Goal: Information Seeking & Learning: Learn about a topic

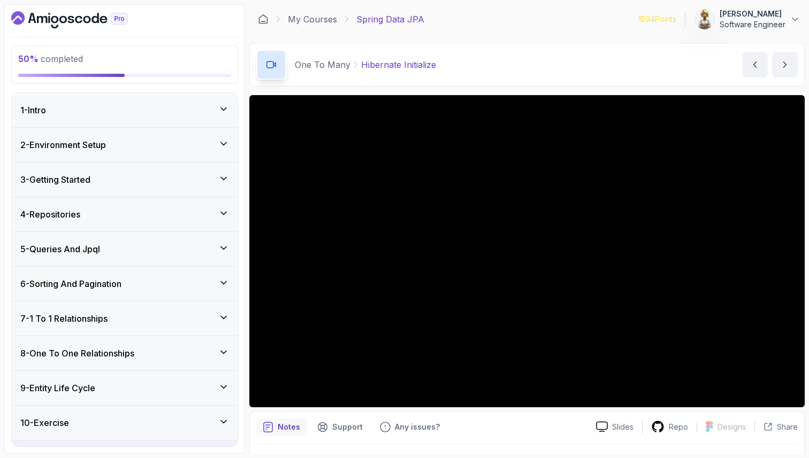
scroll to position [269, 0]
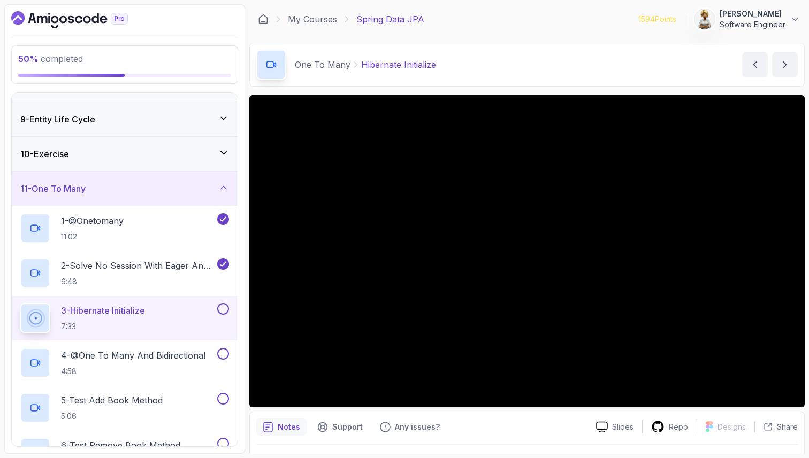
click at [226, 186] on icon at bounding box center [223, 187] width 11 height 11
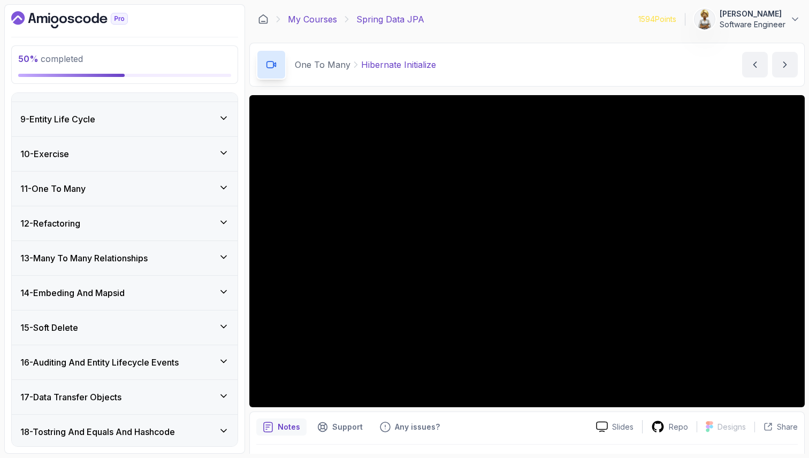
click at [316, 16] on link "My Courses" at bounding box center [312, 19] width 49 height 13
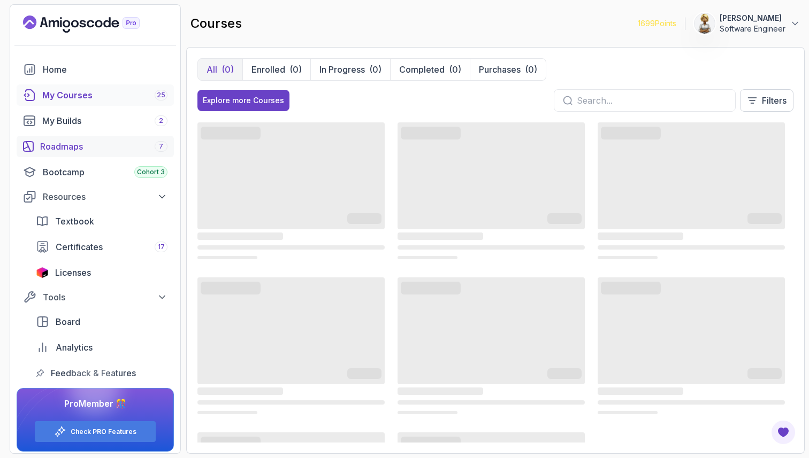
click at [63, 143] on div "Roadmaps 7" at bounding box center [103, 146] width 127 height 13
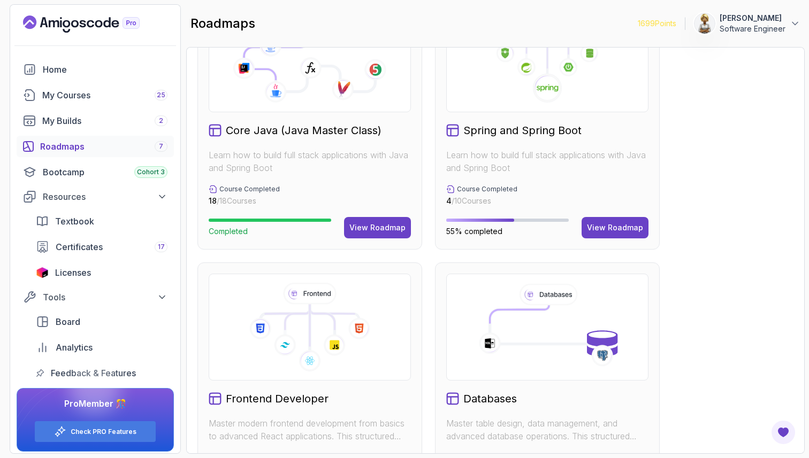
scroll to position [342, 0]
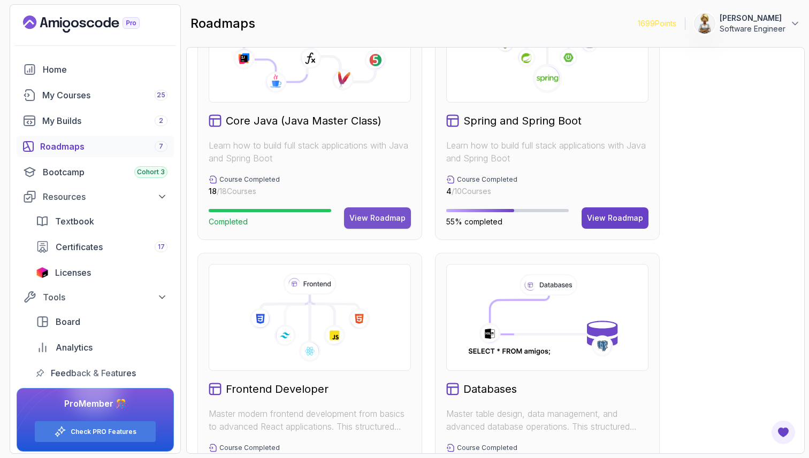
click at [353, 207] on button "View Roadmap" at bounding box center [377, 217] width 67 height 21
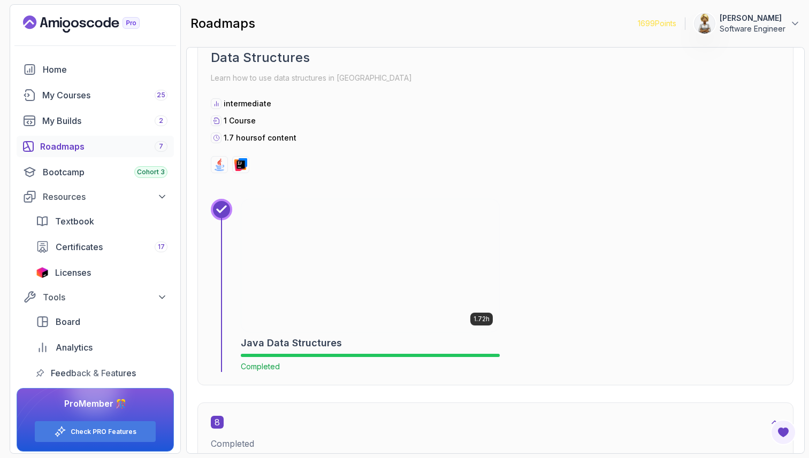
scroll to position [2941, 0]
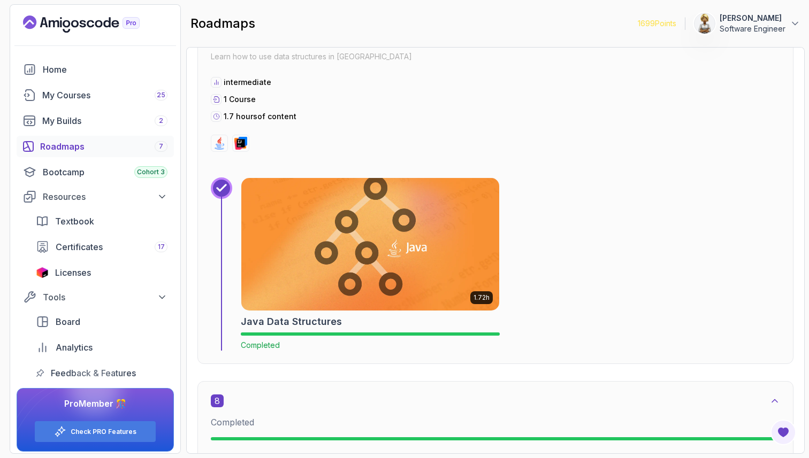
click at [324, 259] on img at bounding box center [370, 244] width 271 height 139
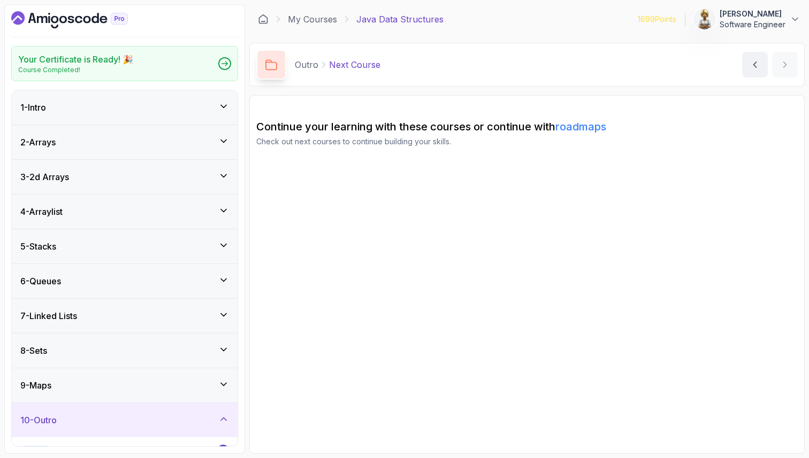
click at [227, 203] on div "4 - Arraylist" at bounding box center [125, 212] width 226 height 34
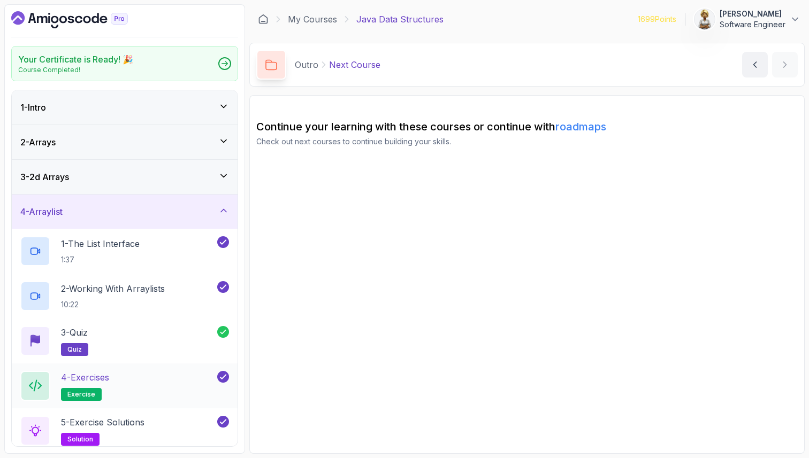
click at [129, 371] on div "4 - Exercises exercise" at bounding box center [117, 386] width 195 height 30
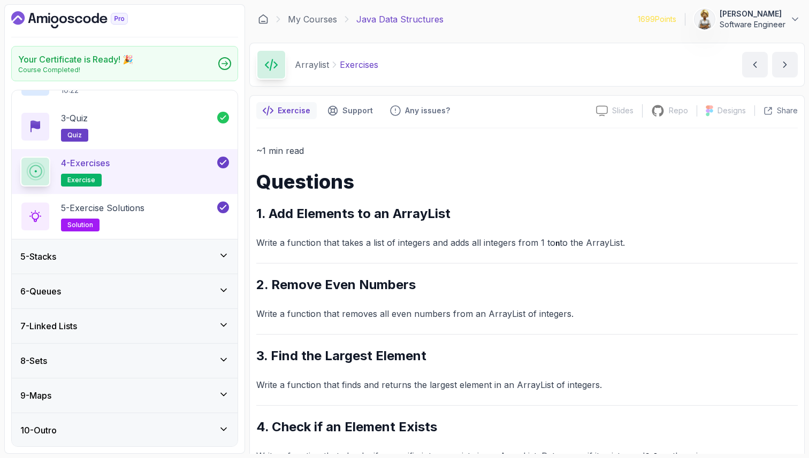
scroll to position [215, 0]
click at [224, 323] on icon at bounding box center [223, 324] width 11 height 11
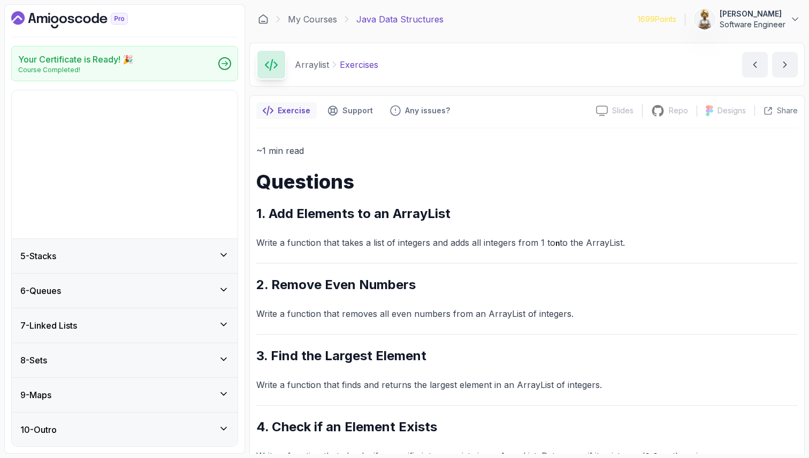
scroll to position [0, 0]
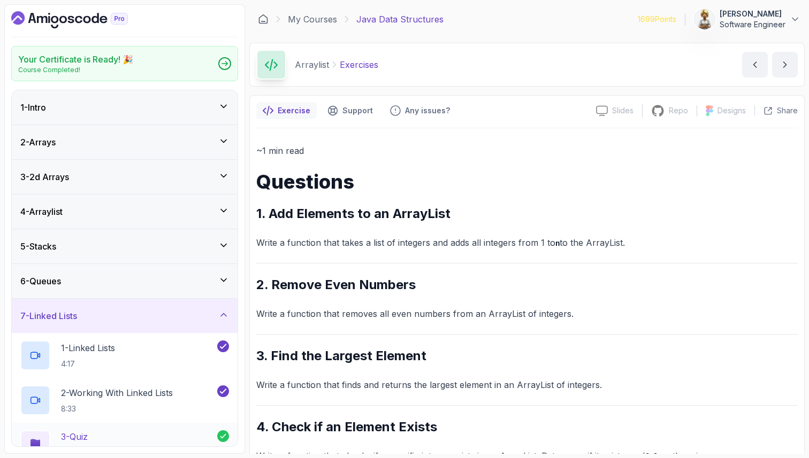
click at [145, 425] on div "3 - Quiz quiz" at bounding box center [125, 445] width 226 height 45
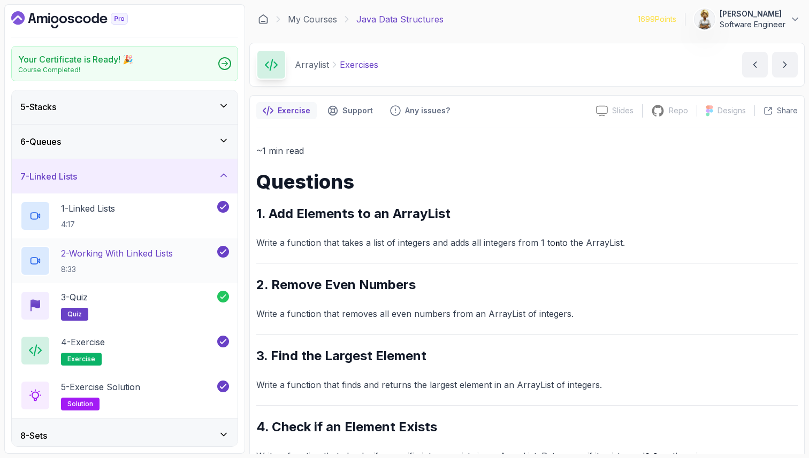
scroll to position [171, 0]
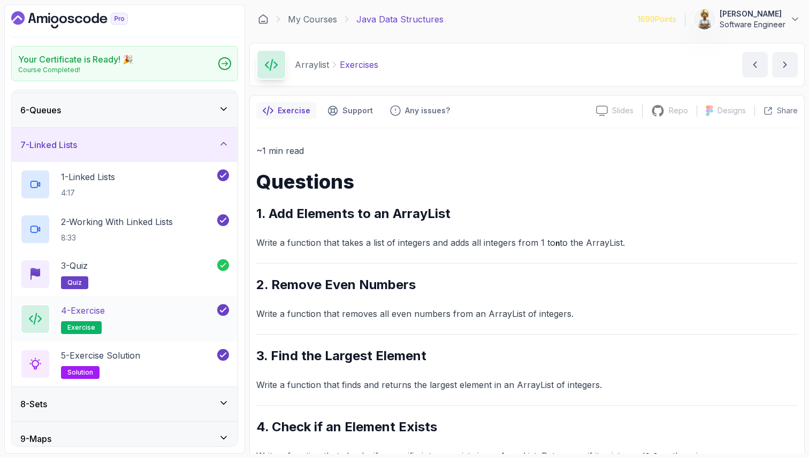
click at [166, 314] on div "4 - Exercise exercise" at bounding box center [117, 319] width 195 height 30
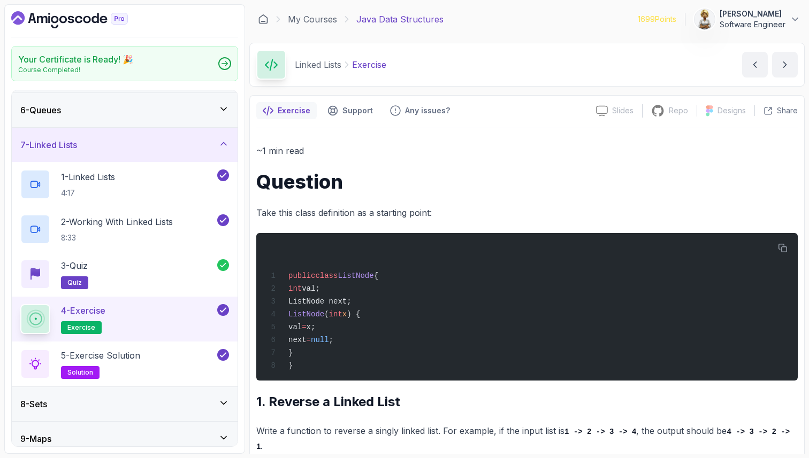
click at [318, 210] on p "Take this class definition as a starting point:" at bounding box center [526, 212] width 541 height 15
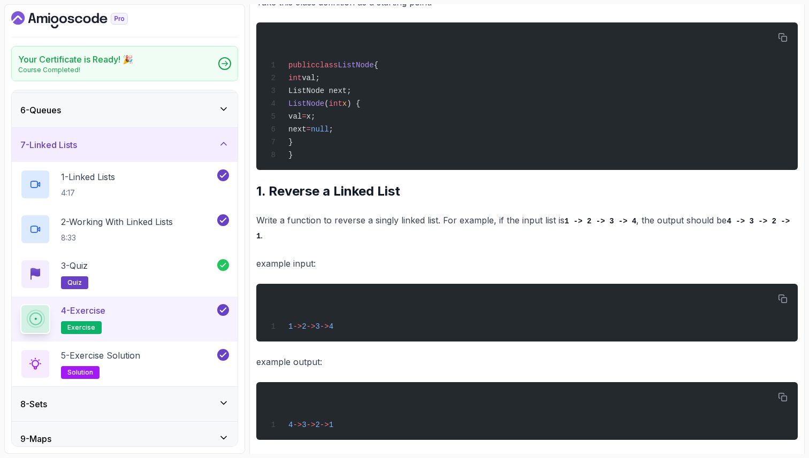
scroll to position [224, 0]
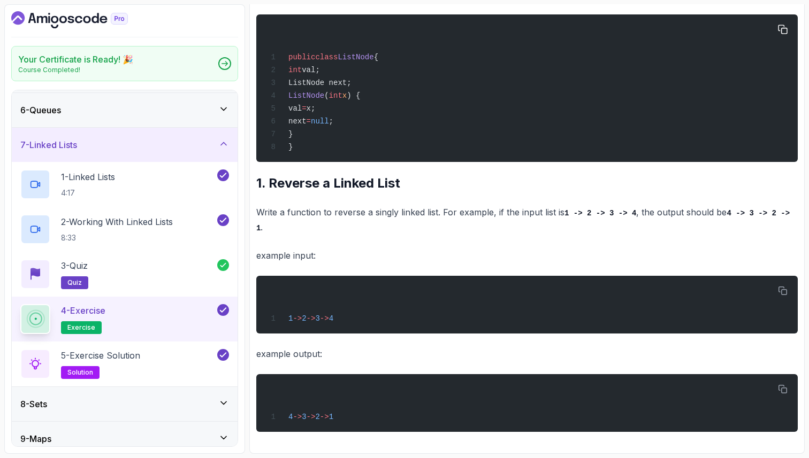
click at [324, 82] on span "ListNode next;" at bounding box center [319, 83] width 63 height 9
click at [302, 104] on span "val" at bounding box center [294, 108] width 13 height 9
click at [225, 145] on icon at bounding box center [223, 143] width 11 height 11
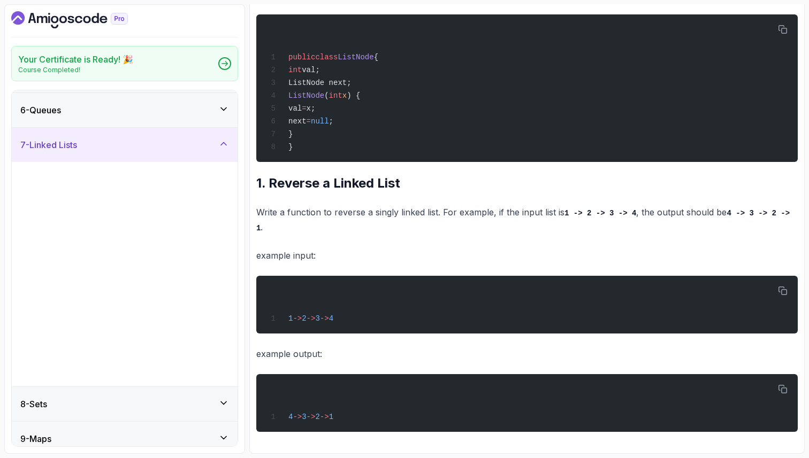
scroll to position [0, 0]
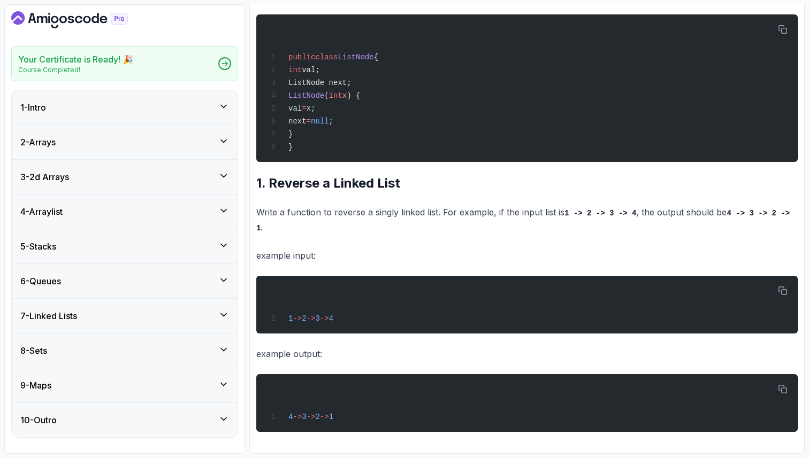
click at [190, 353] on div "8 - Sets" at bounding box center [124, 350] width 209 height 13
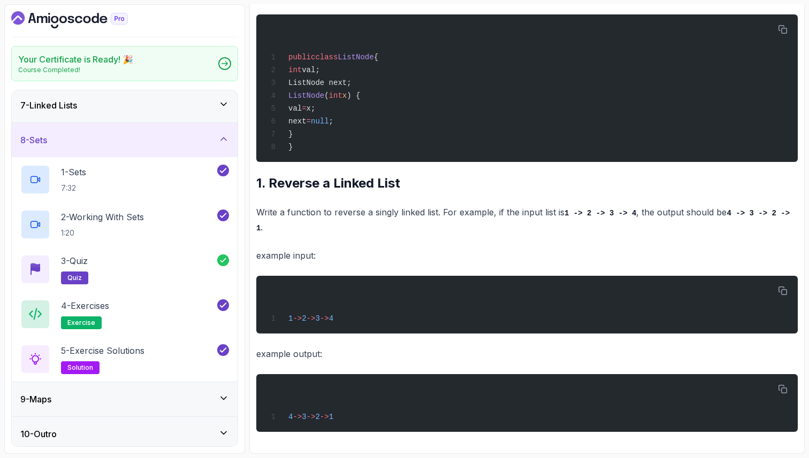
scroll to position [215, 0]
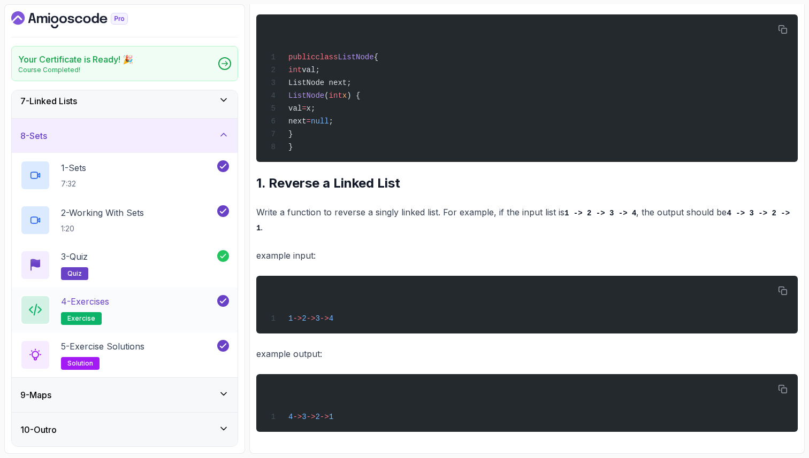
click at [184, 312] on div "4 - Exercises exercise" at bounding box center [117, 310] width 195 height 30
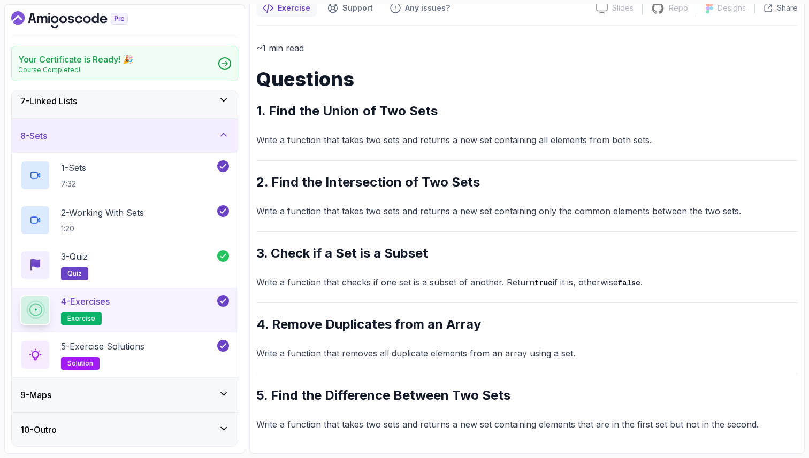
click at [348, 138] on p "Write a function that takes two sets and returns a new set containing all eleme…" at bounding box center [526, 140] width 541 height 15
click at [310, 302] on div "~1 min read Questions 1. Find the Union of Two Sets Write a function that takes…" at bounding box center [526, 236] width 541 height 391
click at [221, 397] on icon at bounding box center [223, 394] width 11 height 11
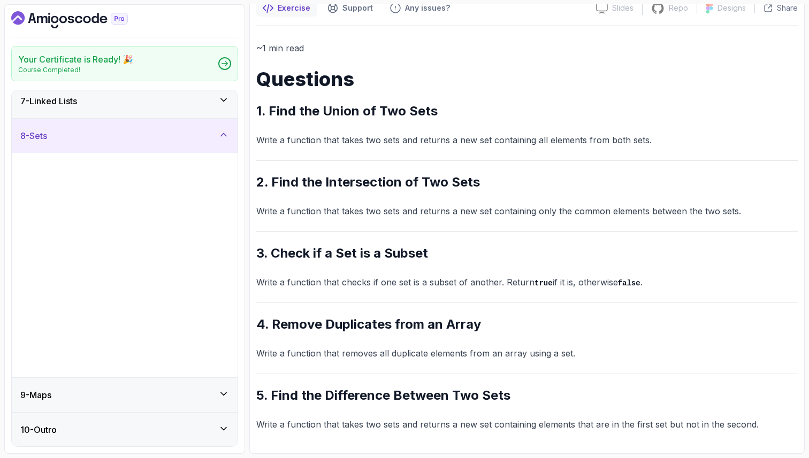
scroll to position [0, 0]
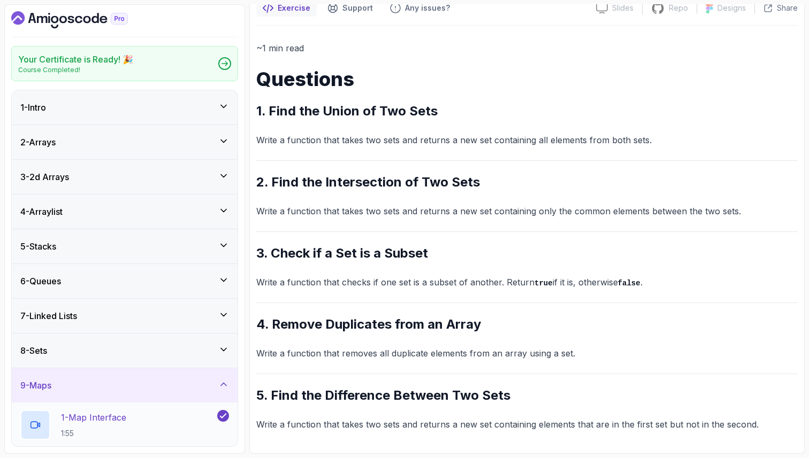
click at [154, 423] on div "1 - Map Interface 1:55" at bounding box center [117, 425] width 195 height 30
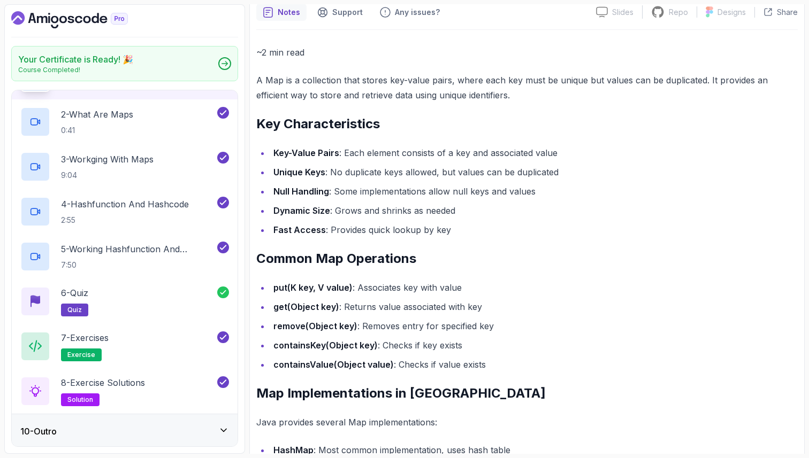
scroll to position [350, 0]
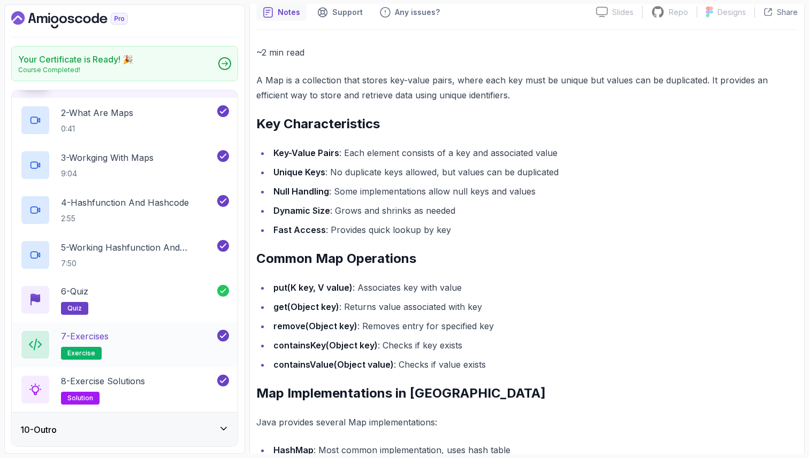
click at [163, 341] on div "7 - Exercises exercise" at bounding box center [117, 345] width 195 height 30
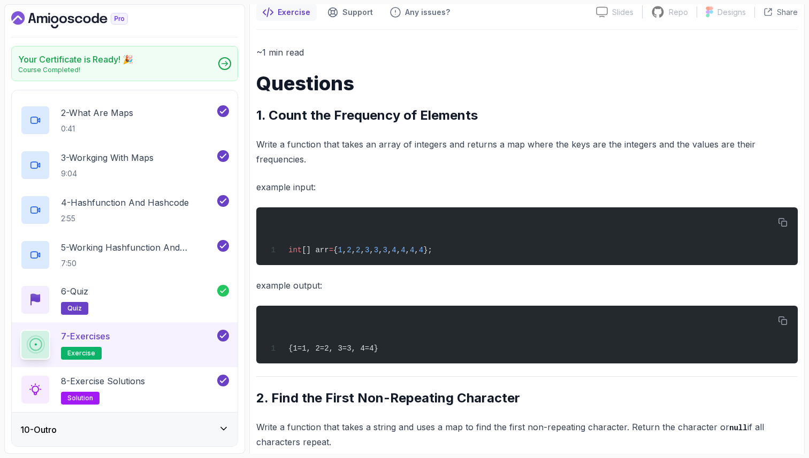
scroll to position [103, 0]
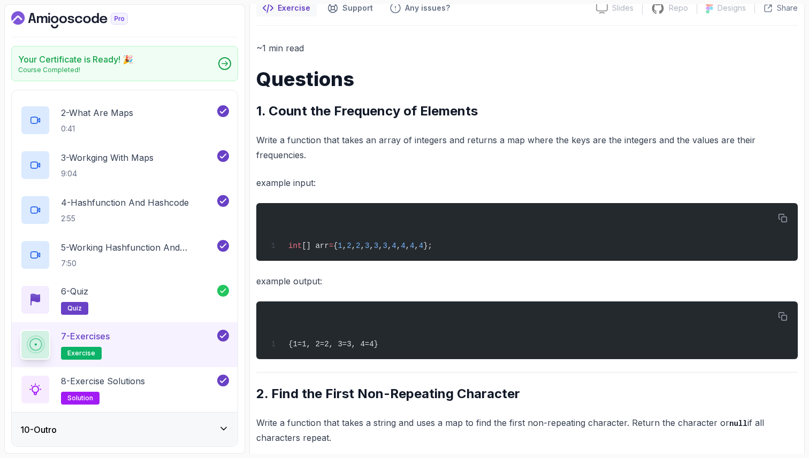
click at [361, 167] on div "~1 min read Questions 1. Count the Frequency of Elements Write a function that …" at bounding box center [526, 329] width 541 height 577
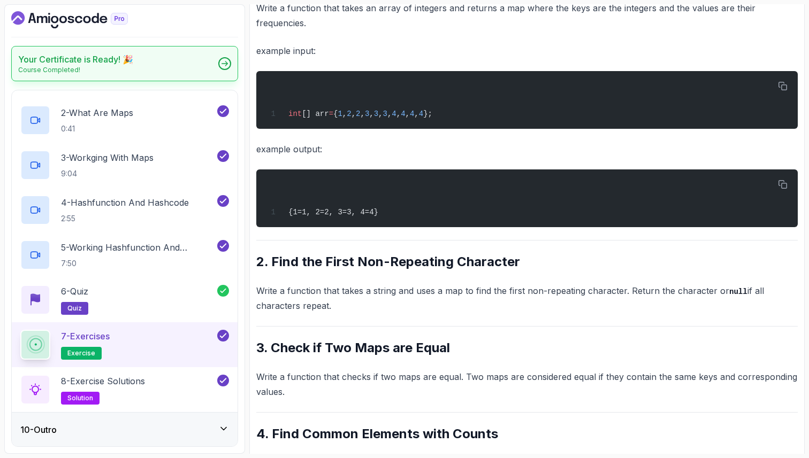
scroll to position [225, 0]
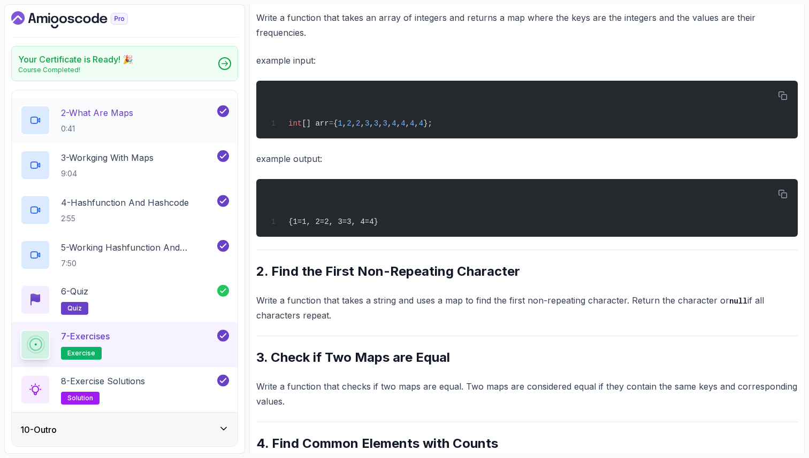
click at [129, 113] on p "2 - What Are Maps" at bounding box center [97, 112] width 72 height 13
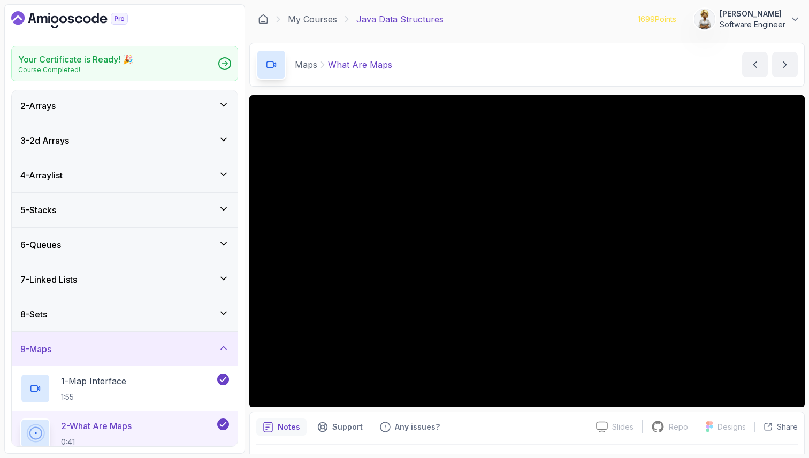
scroll to position [7, 0]
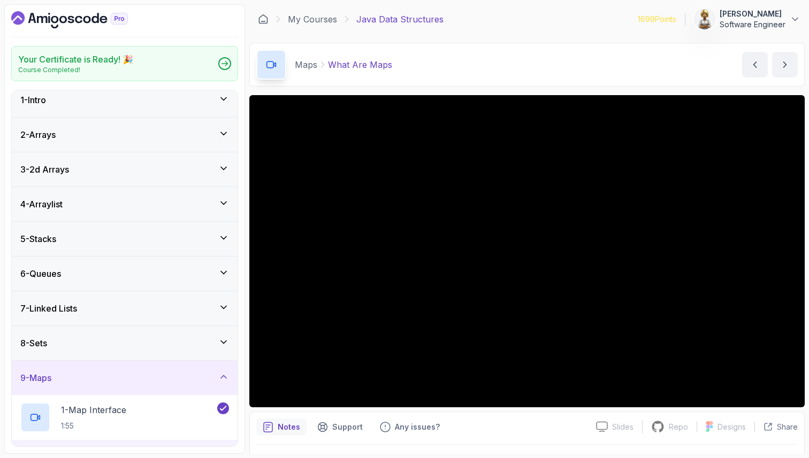
click at [222, 236] on icon at bounding box center [223, 238] width 11 height 11
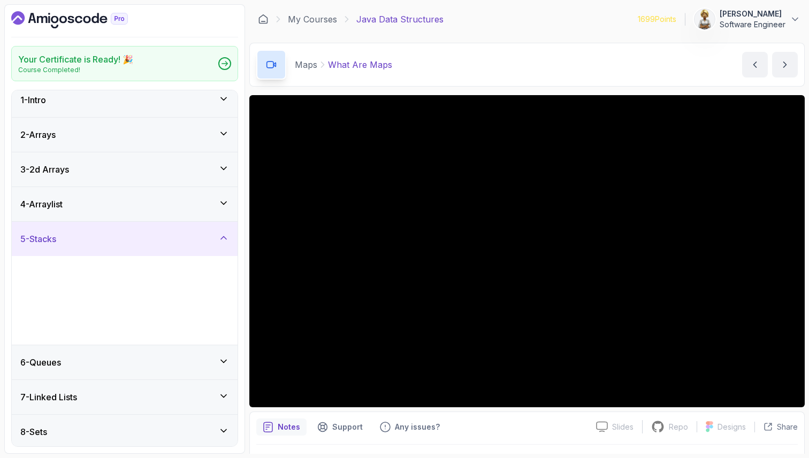
scroll to position [0, 0]
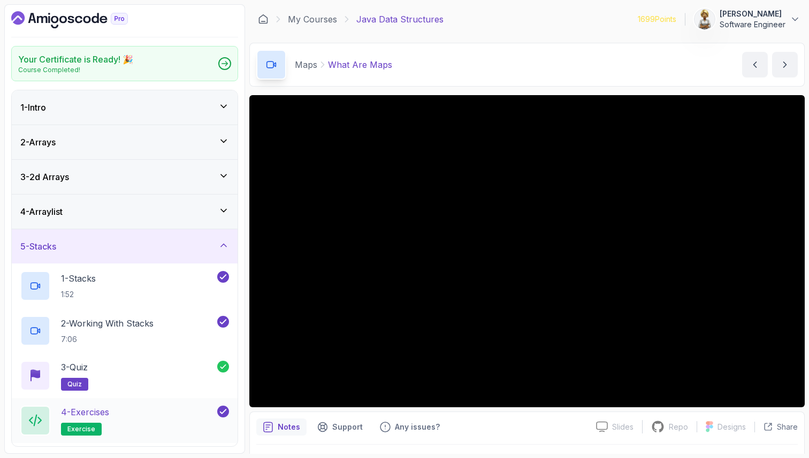
click at [134, 430] on div "4 - Exercises exercise" at bounding box center [117, 421] width 195 height 30
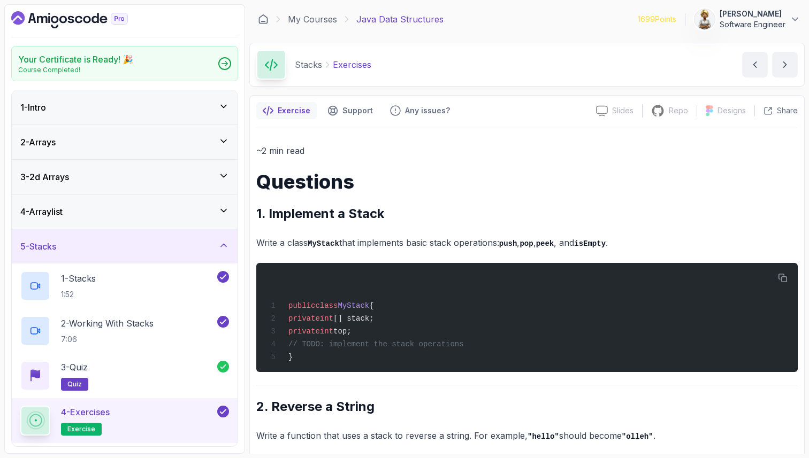
click at [428, 245] on p "Write a class MyStack that implements basic stack operations: push , pop , peek…" at bounding box center [526, 243] width 541 height 16
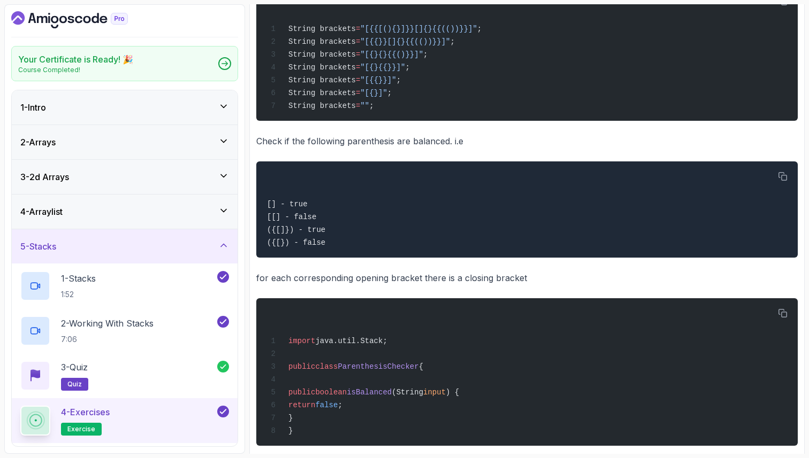
scroll to position [925, 0]
